Goal: Check status: Check status

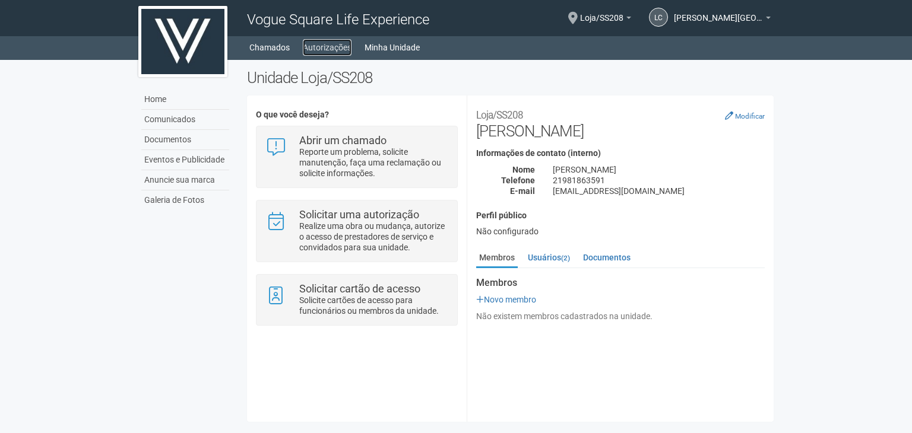
click at [331, 45] on link "Autorizações" at bounding box center [327, 47] width 49 height 17
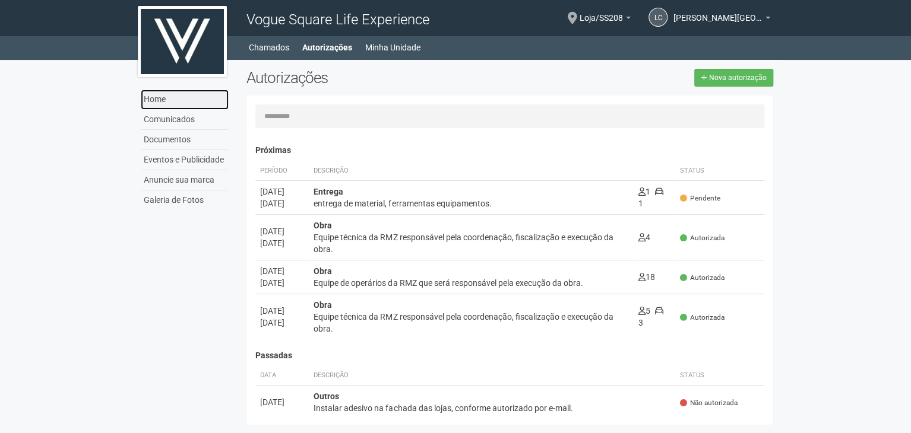
click at [190, 93] on link "Home" at bounding box center [185, 100] width 88 height 20
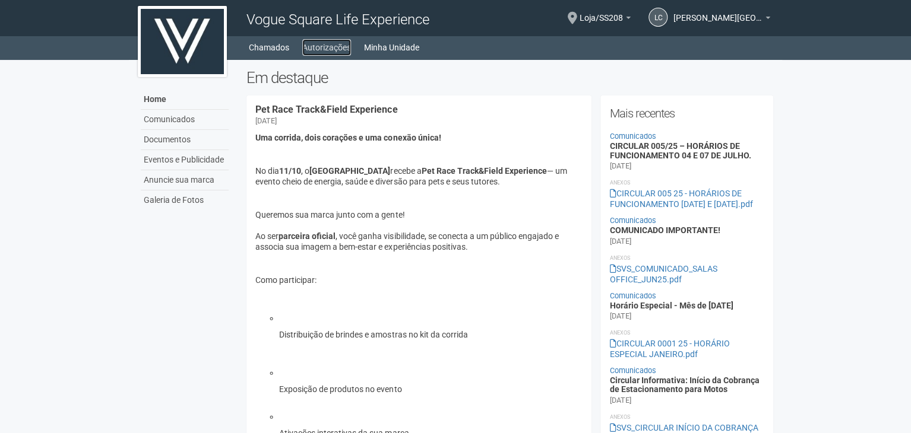
click at [318, 50] on link "Autorizações" at bounding box center [326, 47] width 49 height 17
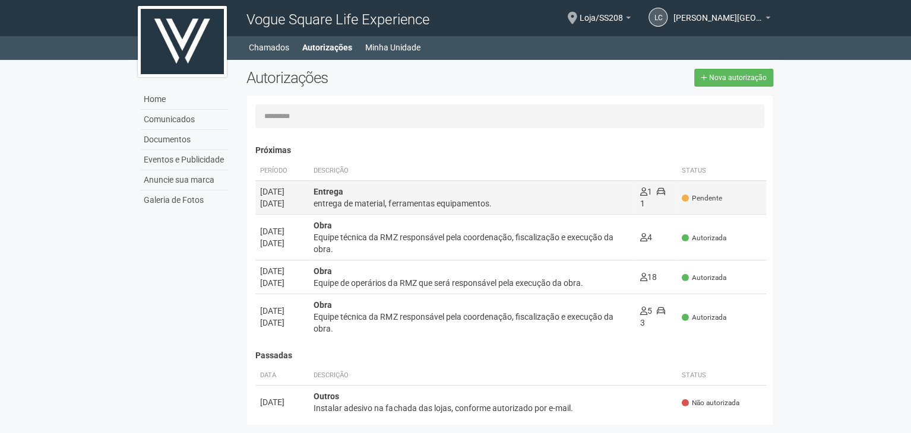
click at [448, 196] on div "Entrega entrega de material, ferramentas equipamentos." at bounding box center [472, 198] width 316 height 24
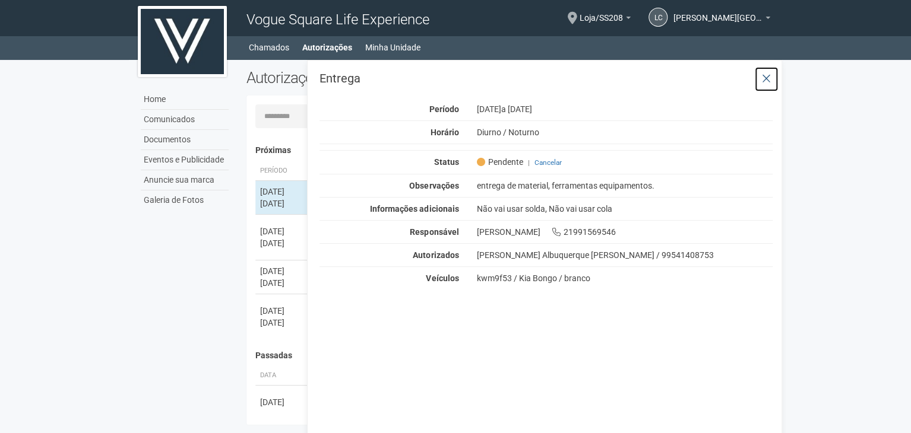
click at [773, 77] on button at bounding box center [766, 80] width 24 height 26
